Goal: Book appointment/travel/reservation

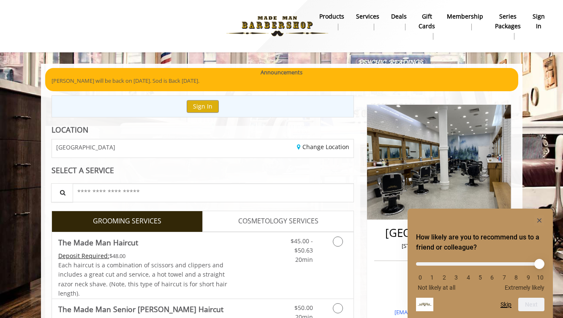
click at [510, 308] on button "Skip" at bounding box center [506, 304] width 11 height 7
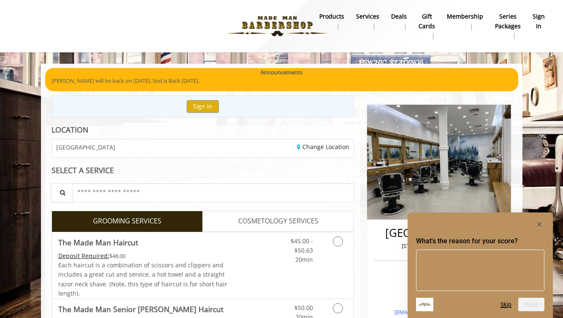
click at [505, 303] on button "Skip" at bounding box center [506, 304] width 11 height 7
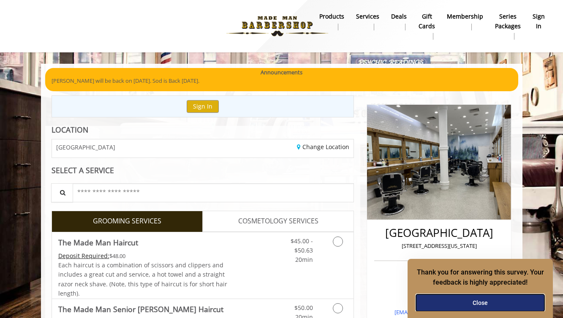
click at [495, 303] on button "Close" at bounding box center [480, 303] width 128 height 17
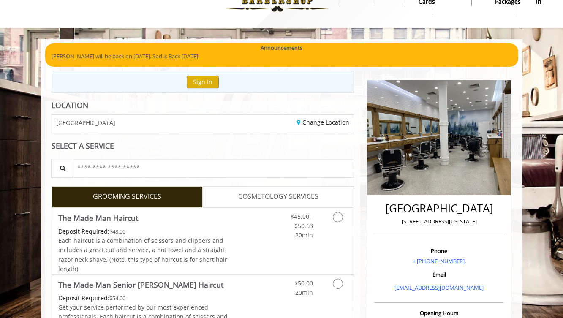
scroll to position [851, 0]
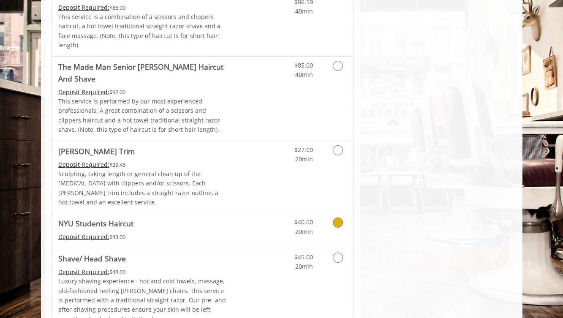
click at [220, 232] on div "Deposit Required: $43.00" at bounding box center [143, 236] width 170 height 9
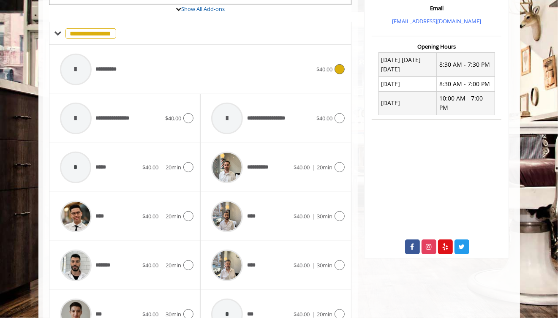
scroll to position [273, 0]
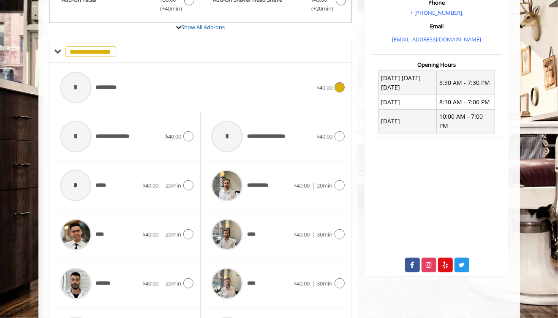
click at [189, 72] on div "**********" at bounding box center [186, 88] width 261 height 40
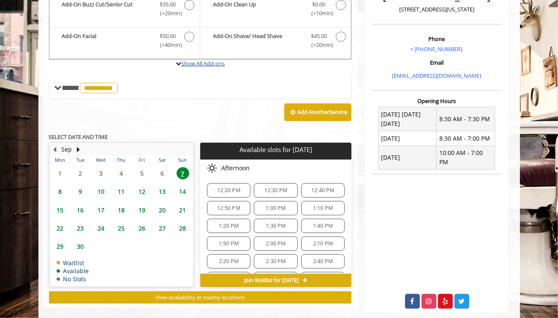
scroll to position [245, 0]
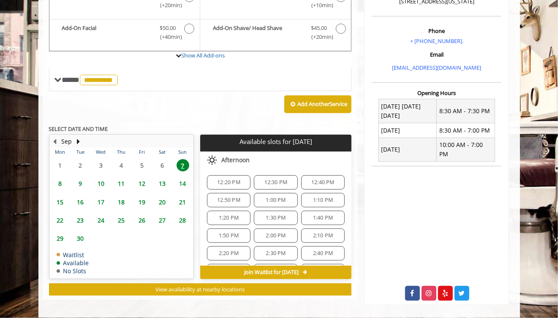
click at [261, 232] on span "2:00 PM" at bounding box center [276, 235] width 36 height 7
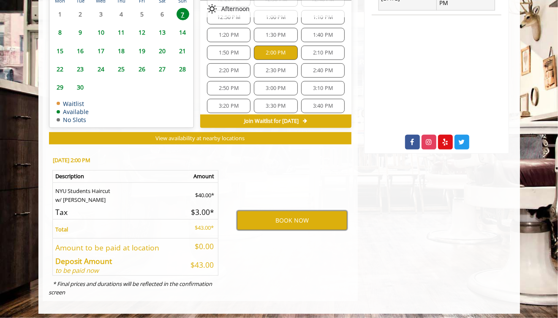
scroll to position [314, 0]
